Goal: Information Seeking & Learning: Compare options

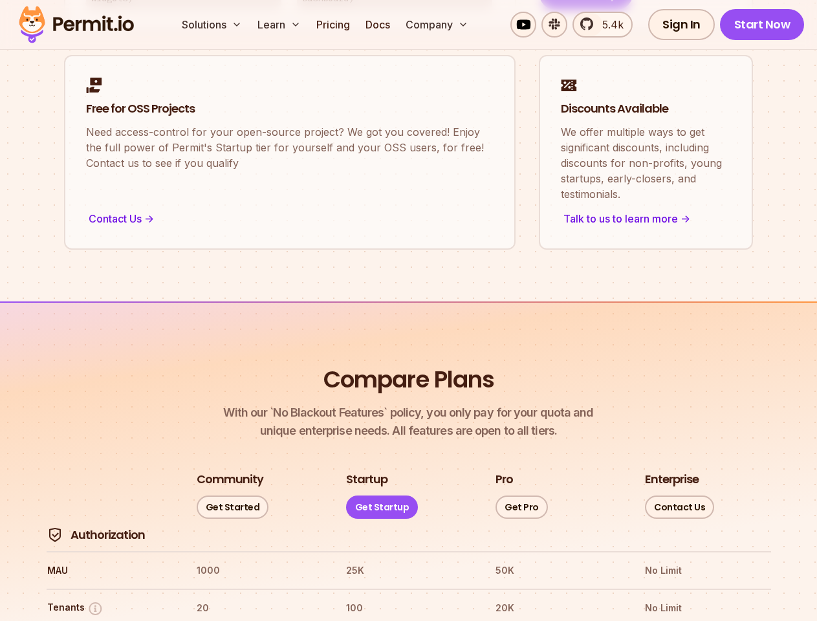
click at [213, 25] on button "Solutions" at bounding box center [212, 25] width 71 height 26
click at [280, 25] on button "Learn" at bounding box center [279, 25] width 54 height 26
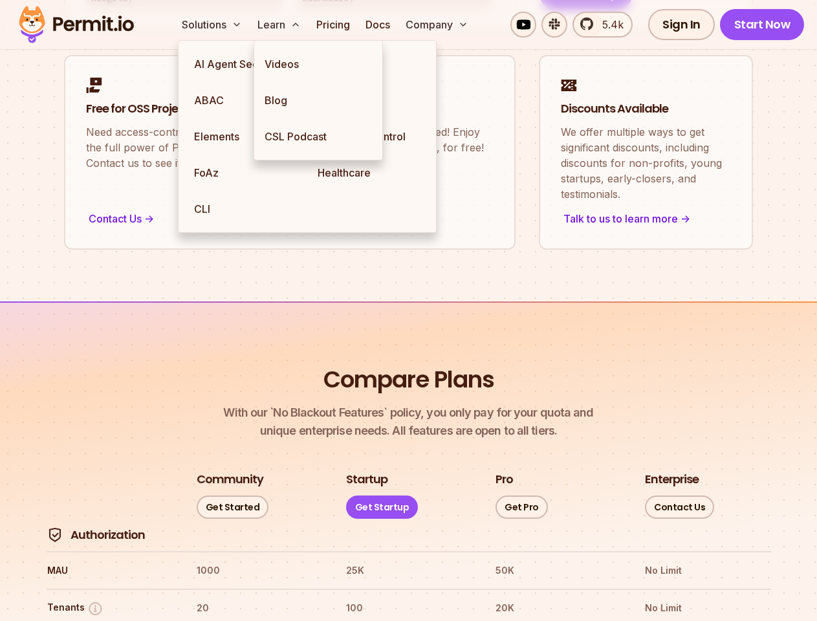
click at [438, 25] on button "Company" at bounding box center [436, 25] width 73 height 26
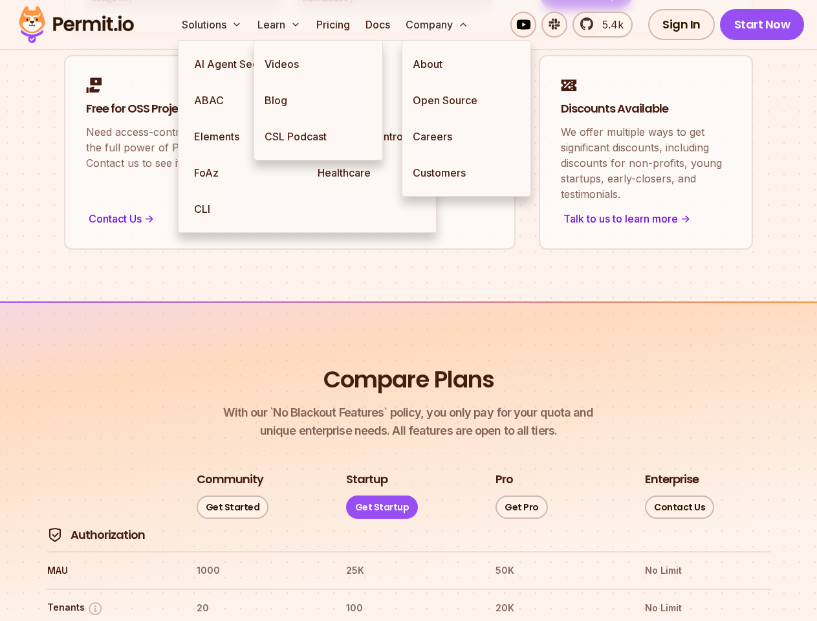
click at [75, 600] on button "Tenants" at bounding box center [75, 608] width 56 height 16
